Goal: Navigation & Orientation: Find specific page/section

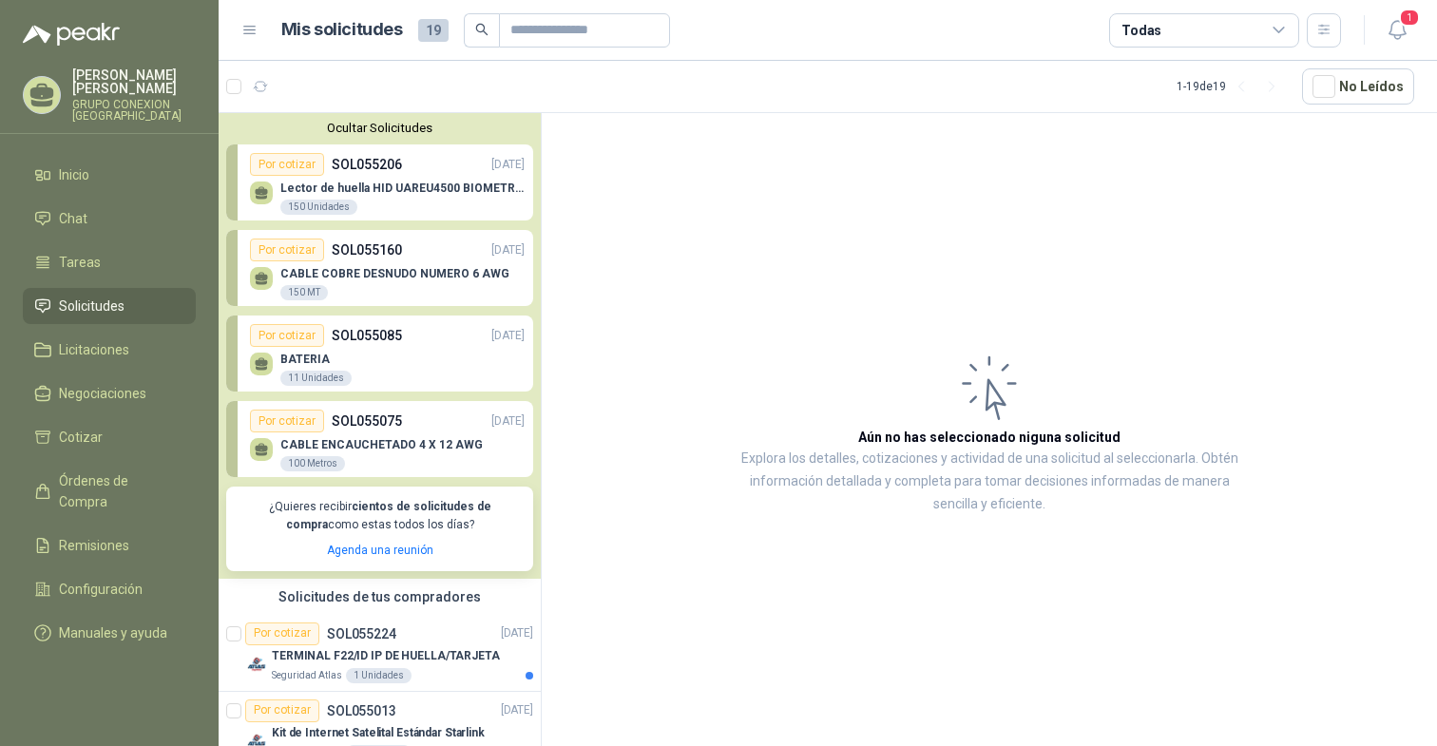
click at [413, 30] on div "Mis solicitudes 19" at bounding box center [475, 30] width 389 height 34
click at [436, 30] on span "19" at bounding box center [433, 30] width 30 height 23
click at [433, 29] on span "19" at bounding box center [433, 30] width 30 height 23
click at [103, 262] on li "Tareas" at bounding box center [109, 262] width 150 height 21
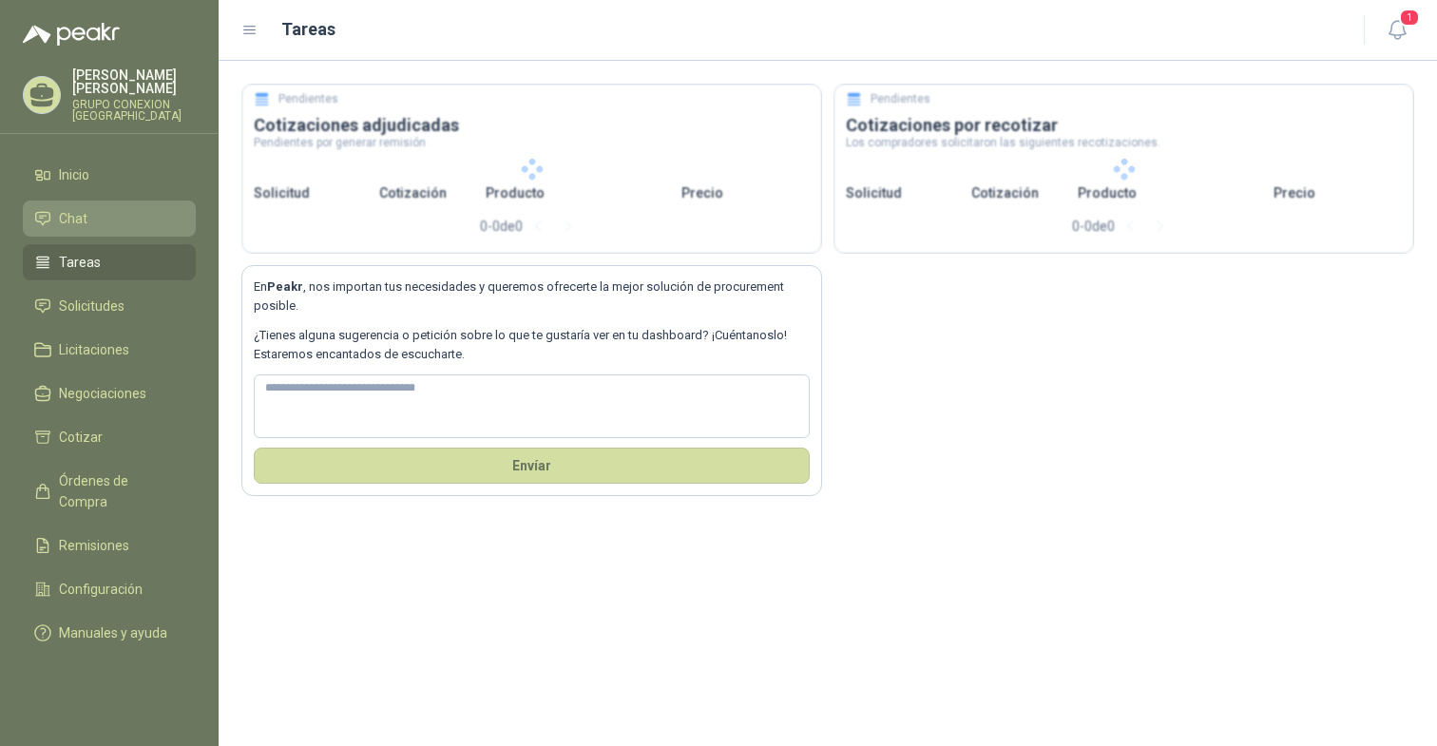
click at [113, 214] on li "Chat" at bounding box center [109, 218] width 150 height 21
